Goal: Find specific page/section: Find specific page/section

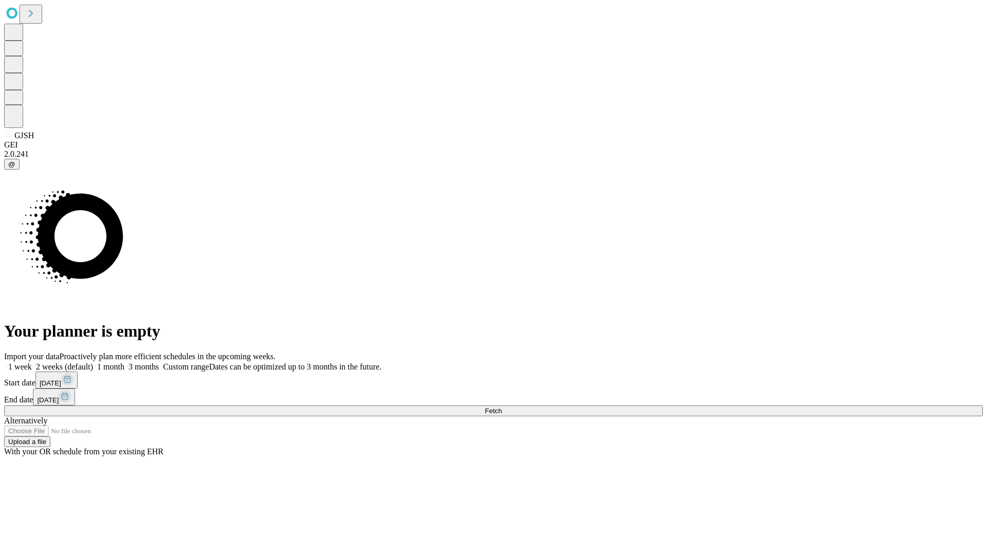
click at [502, 407] on span "Fetch" at bounding box center [493, 411] width 17 height 8
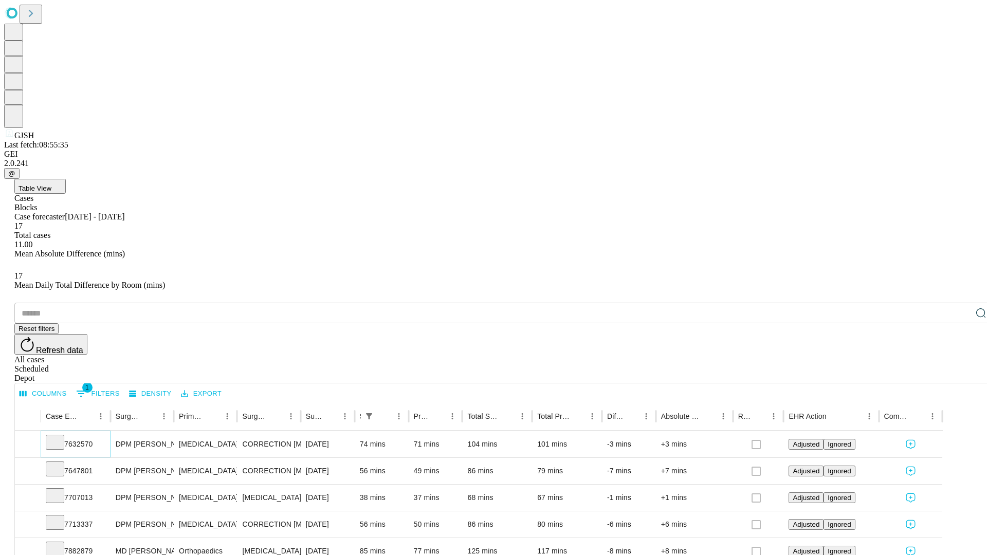
click at [60, 437] on icon at bounding box center [55, 442] width 10 height 10
